Goal: Information Seeking & Learning: Learn about a topic

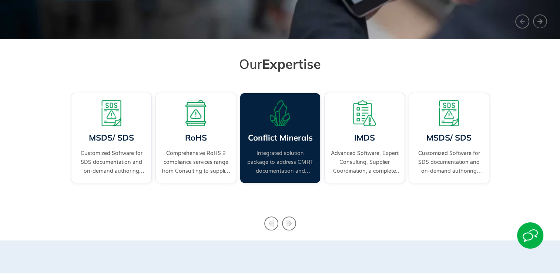
scroll to position [222, 0]
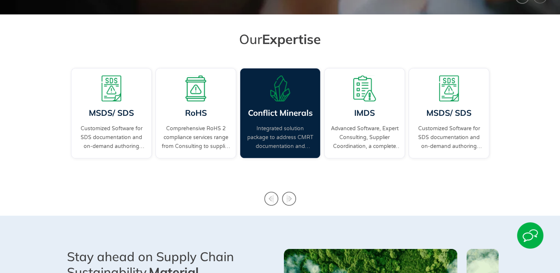
click at [302, 137] on link "Integrated solution package to address CMRT documentation and supplier engageme…" at bounding box center [280, 137] width 69 height 27
